Goal: Task Accomplishment & Management: Manage account settings

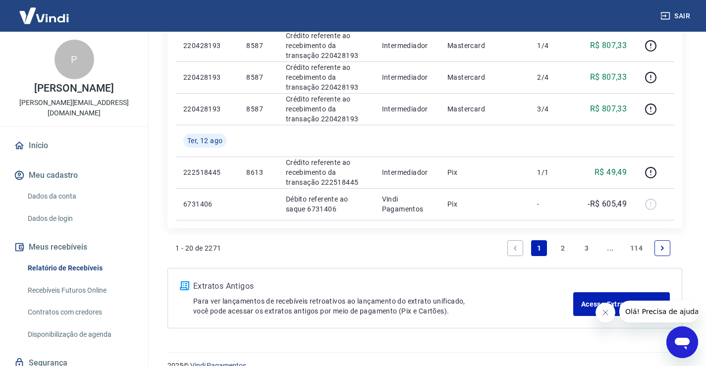
scroll to position [824, 0]
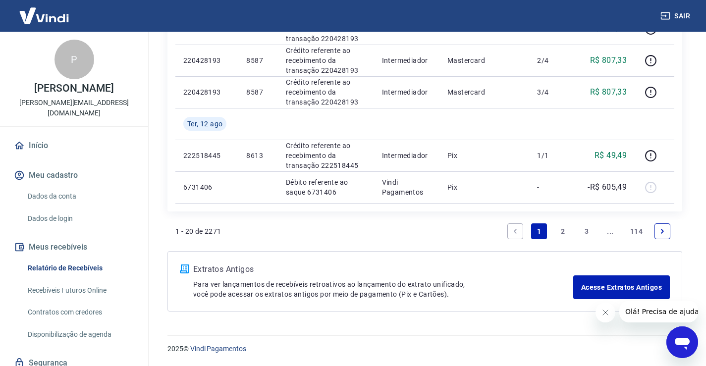
click at [586, 232] on link "3" at bounding box center [587, 231] width 16 height 16
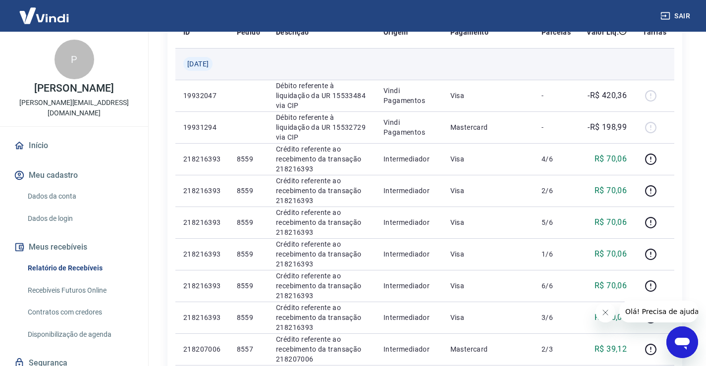
scroll to position [165, 0]
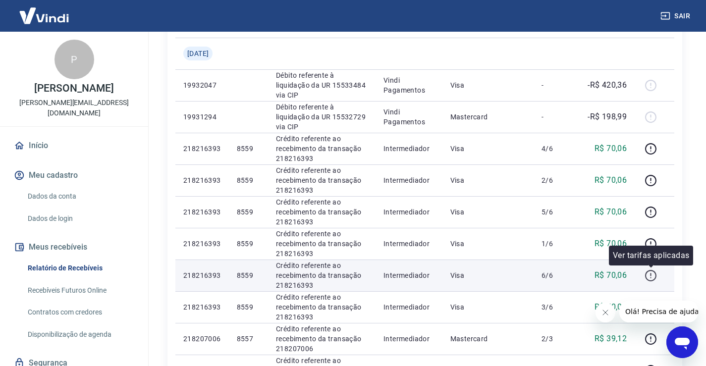
click at [650, 274] on icon "button" at bounding box center [651, 276] width 12 height 12
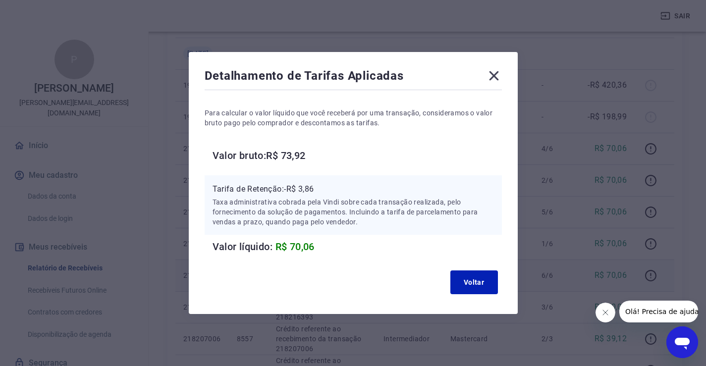
click at [495, 74] on icon at bounding box center [493, 75] width 9 height 9
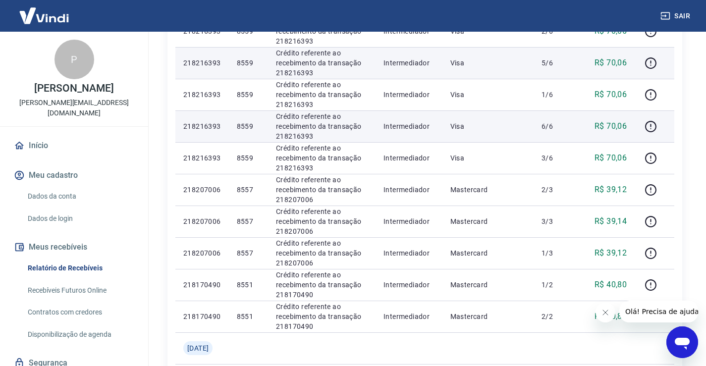
scroll to position [363, 0]
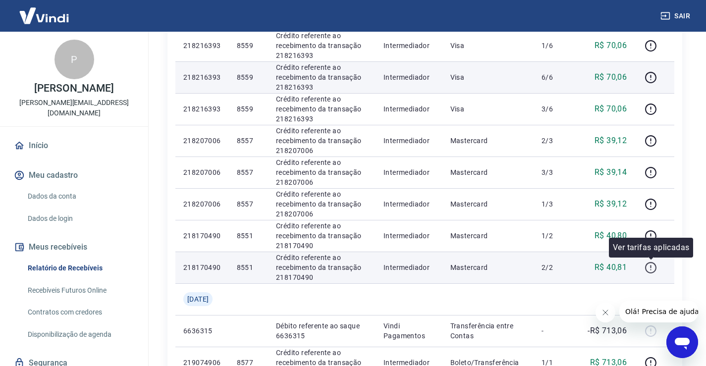
click at [651, 267] on icon "button" at bounding box center [651, 268] width 12 height 12
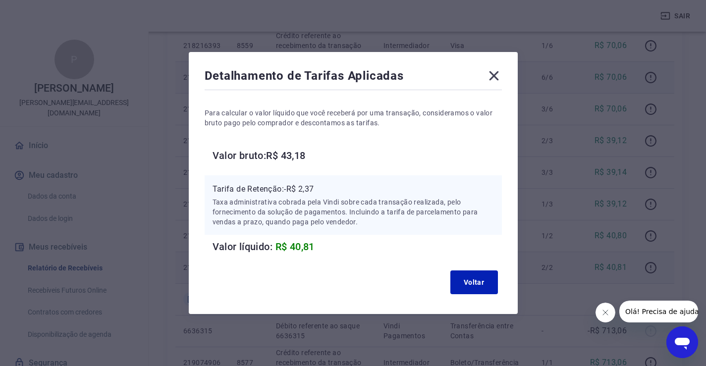
click at [495, 74] on icon at bounding box center [494, 76] width 16 height 16
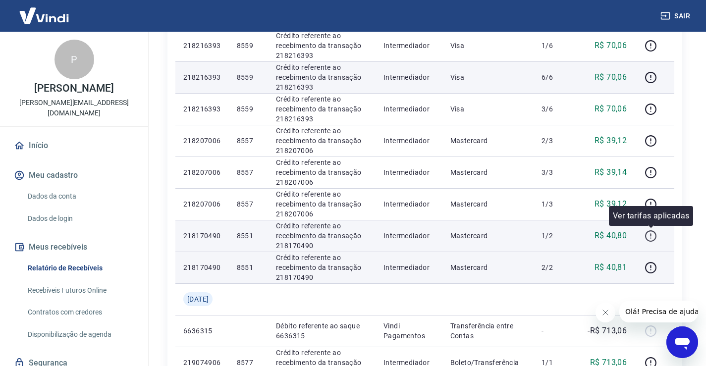
click at [650, 233] on icon "button" at bounding box center [651, 236] width 12 height 12
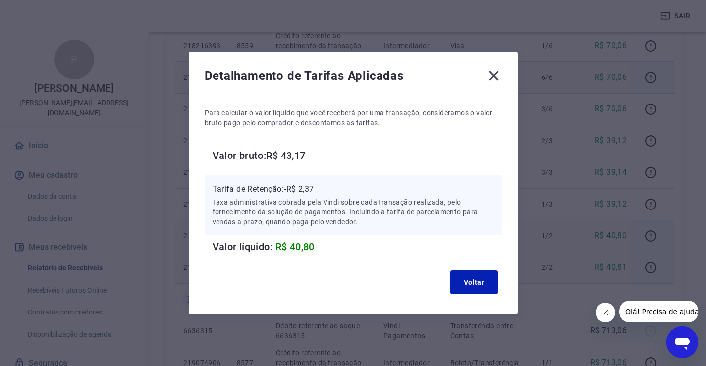
click at [498, 74] on icon at bounding box center [493, 75] width 9 height 9
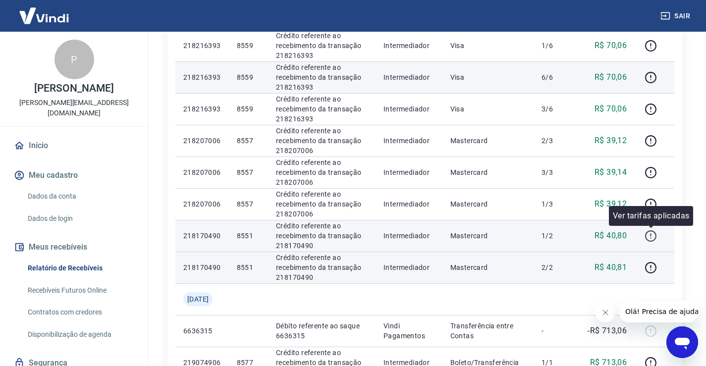
click at [648, 235] on icon "button" at bounding box center [651, 236] width 12 height 12
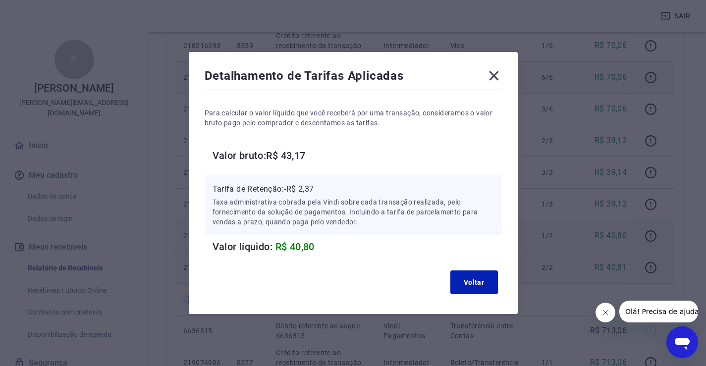
click at [496, 77] on icon at bounding box center [493, 75] width 9 height 9
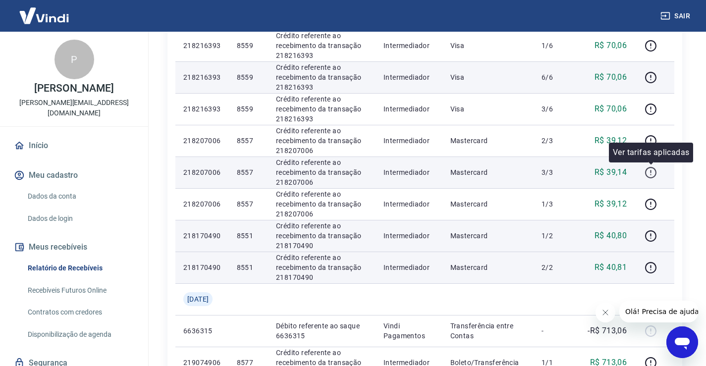
click at [657, 174] on icon "button" at bounding box center [651, 172] width 12 height 12
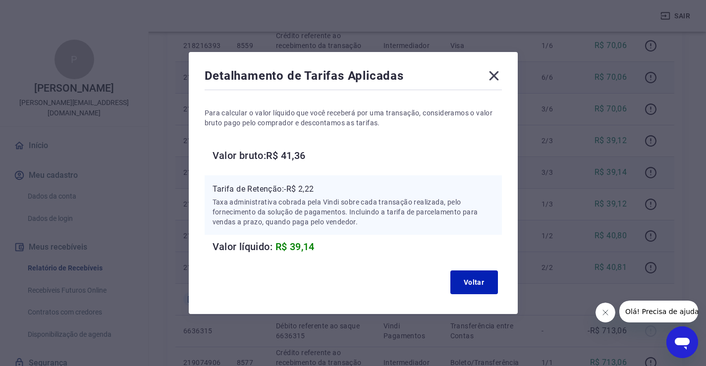
click at [496, 77] on icon at bounding box center [493, 75] width 9 height 9
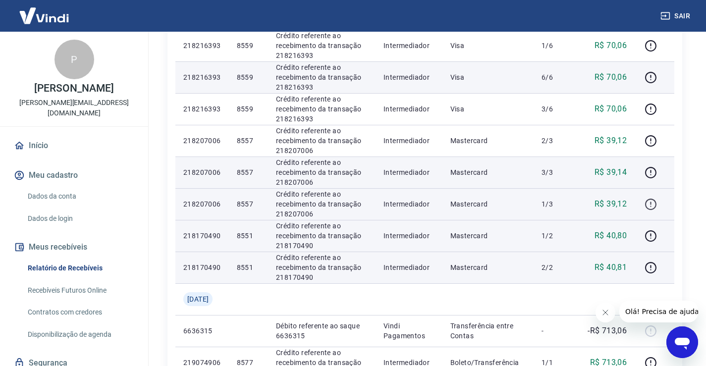
click at [652, 201] on icon "button" at bounding box center [651, 204] width 12 height 12
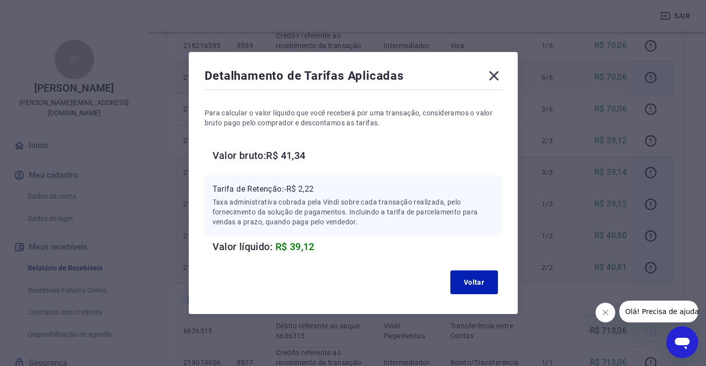
click at [498, 74] on icon at bounding box center [493, 75] width 9 height 9
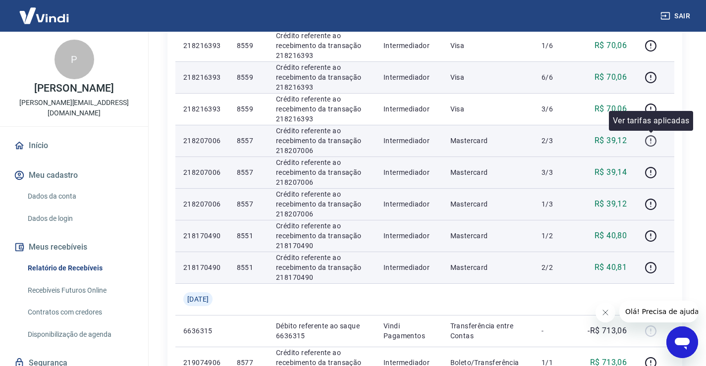
click at [649, 141] on icon "button" at bounding box center [651, 141] width 12 height 12
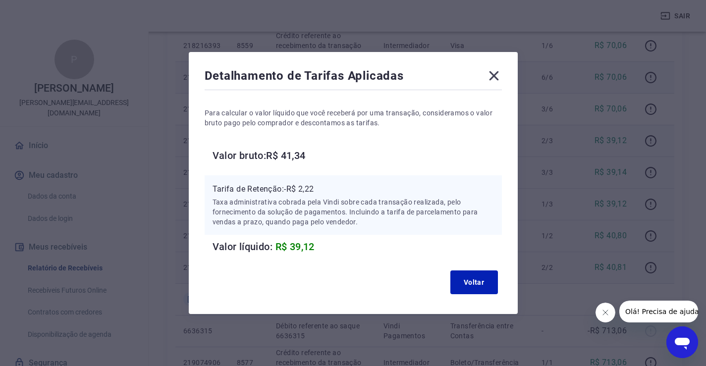
click at [498, 76] on icon at bounding box center [493, 75] width 9 height 9
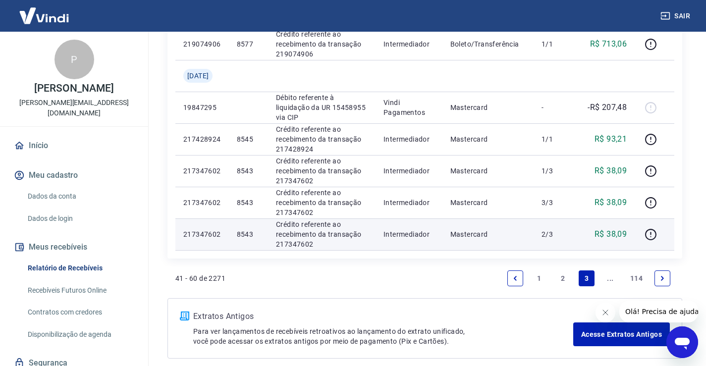
scroll to position [729, 0]
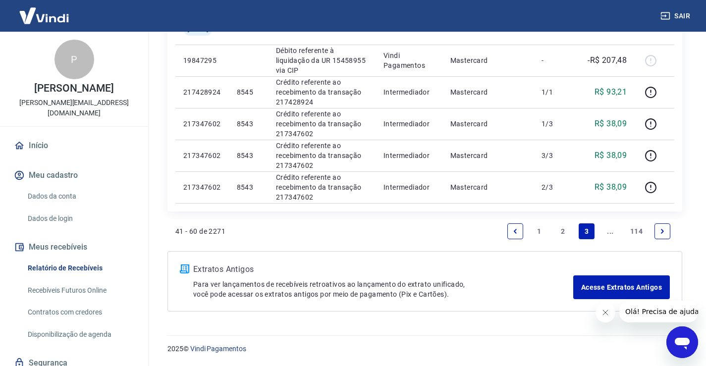
click at [566, 231] on link "2" at bounding box center [563, 231] width 16 height 16
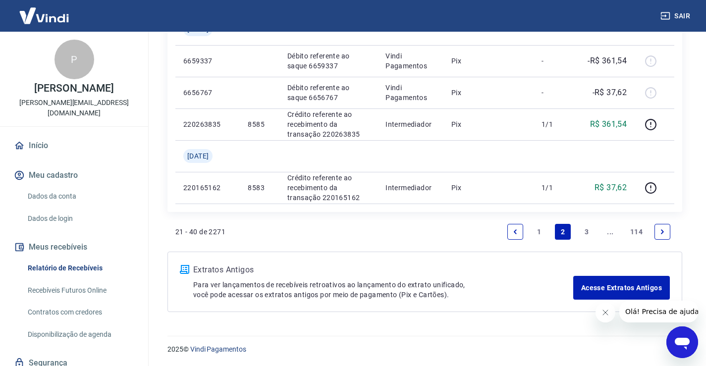
scroll to position [982, 0]
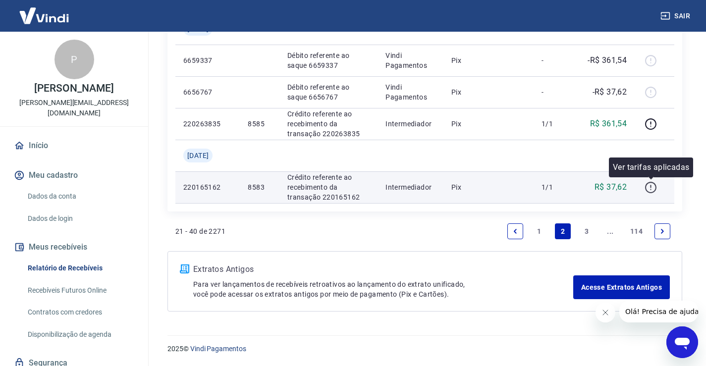
click at [650, 188] on icon "button" at bounding box center [651, 187] width 12 height 12
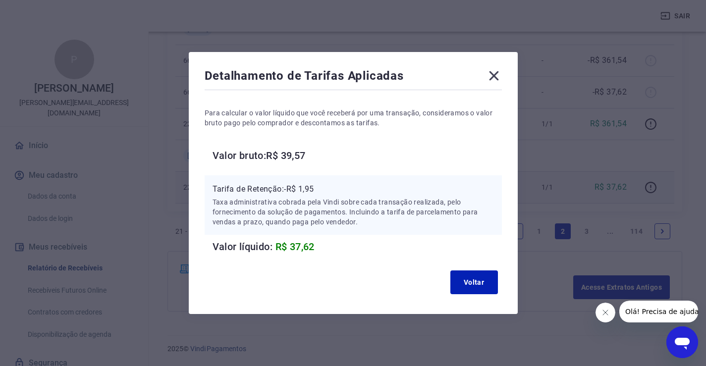
click at [498, 76] on icon at bounding box center [493, 75] width 9 height 9
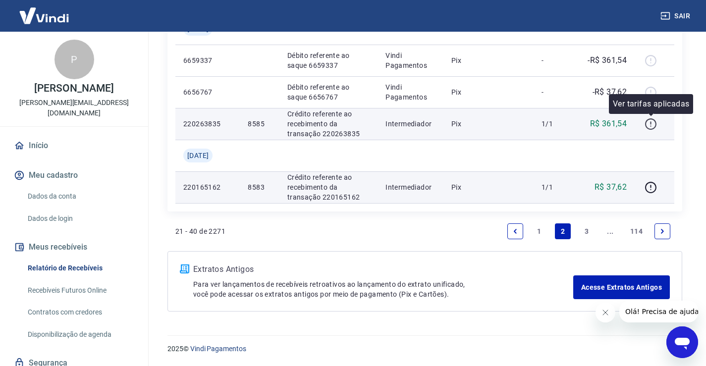
click at [651, 121] on icon "button" at bounding box center [650, 122] width 1 height 3
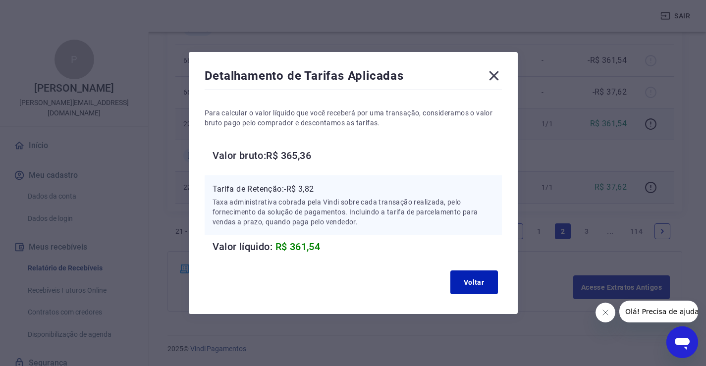
click at [501, 70] on icon at bounding box center [494, 76] width 16 height 16
